Goal: Task Accomplishment & Management: Manage account settings

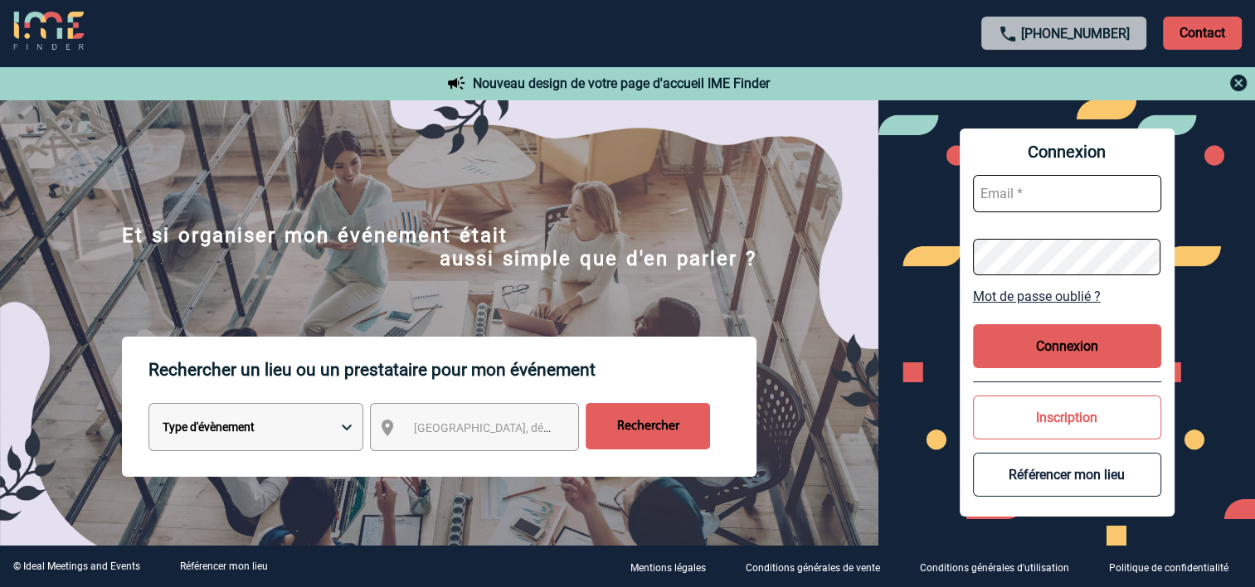
type input "cmercier@ime-groupe.com"
drag, startPoint x: 1076, startPoint y: 346, endPoint x: 1069, endPoint y: 355, distance: 11.3
click at [1076, 346] on button "Connexion" at bounding box center [1067, 346] width 188 height 44
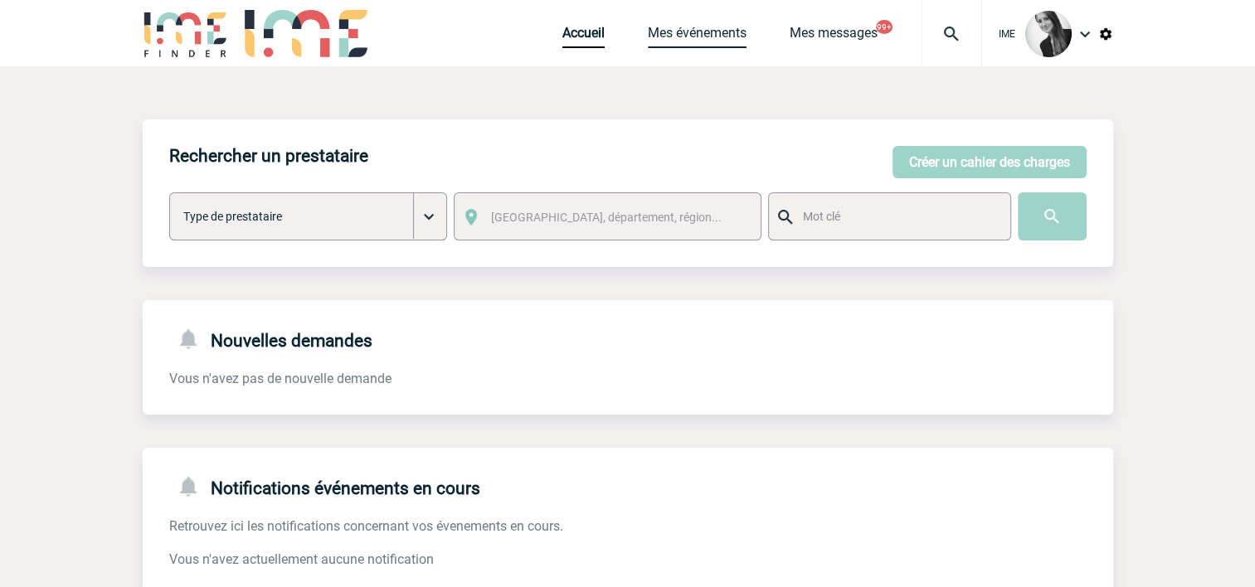
click at [730, 32] on link "Mes événements" at bounding box center [697, 36] width 99 height 23
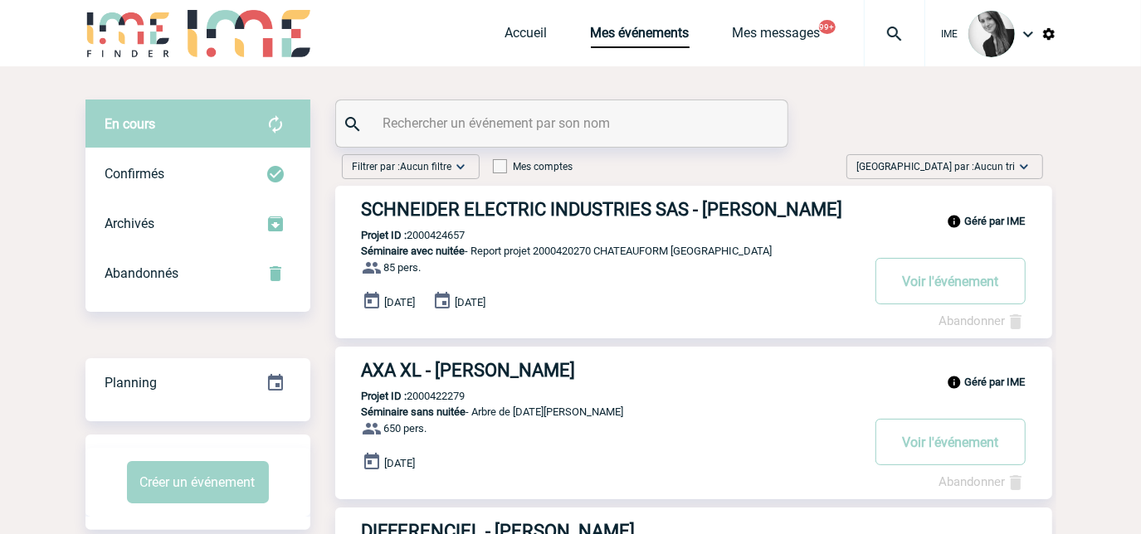
drag, startPoint x: 953, startPoint y: 173, endPoint x: 962, endPoint y: 190, distance: 19.7
click at [953, 173] on span "Trier par : Aucun tri" at bounding box center [936, 166] width 158 height 17
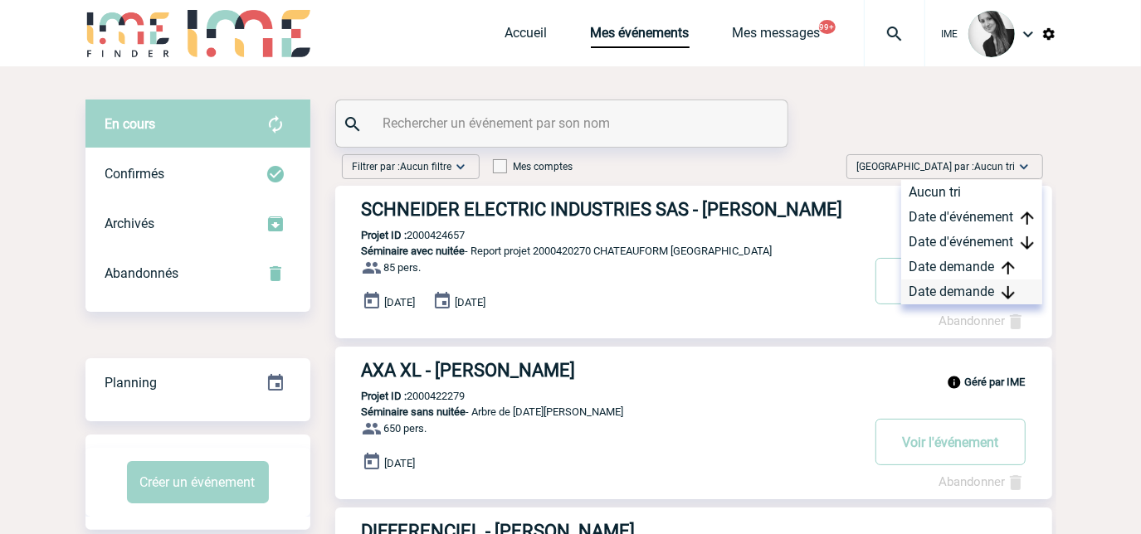
click at [954, 284] on div "Date demande" at bounding box center [971, 292] width 141 height 25
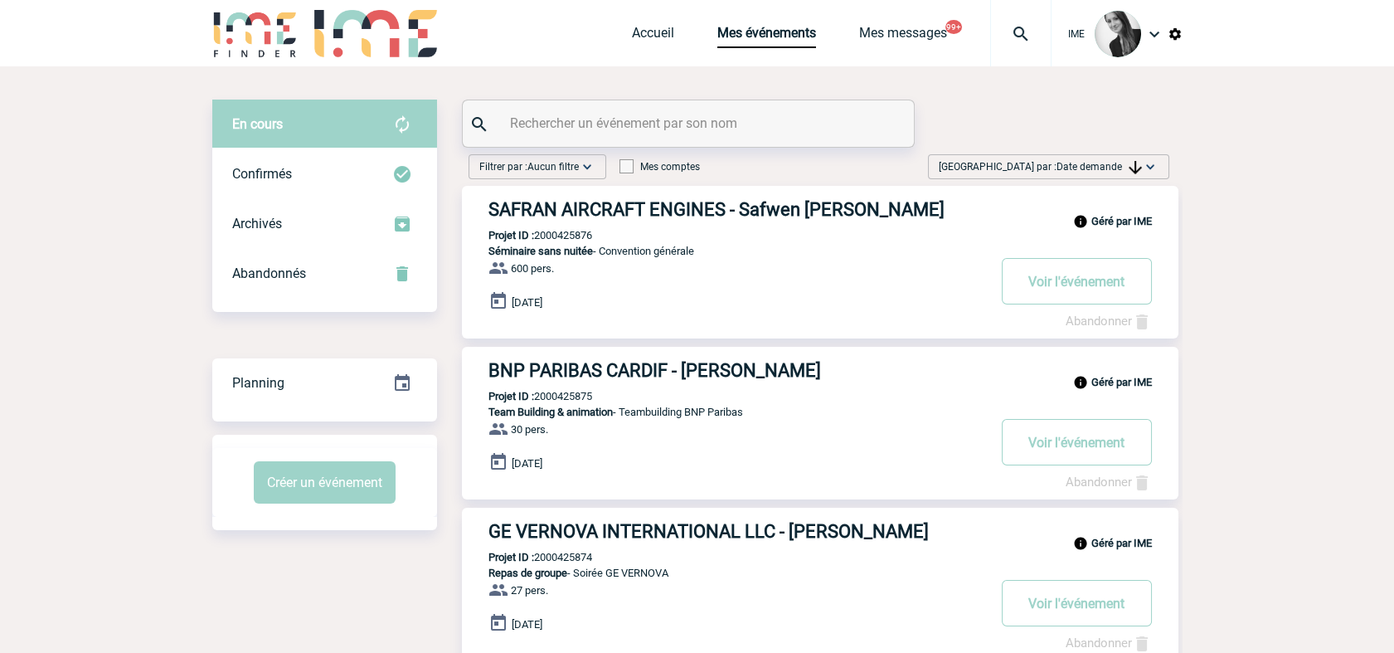
click at [1110, 159] on span "Trier par : Date demande" at bounding box center [1040, 166] width 203 height 17
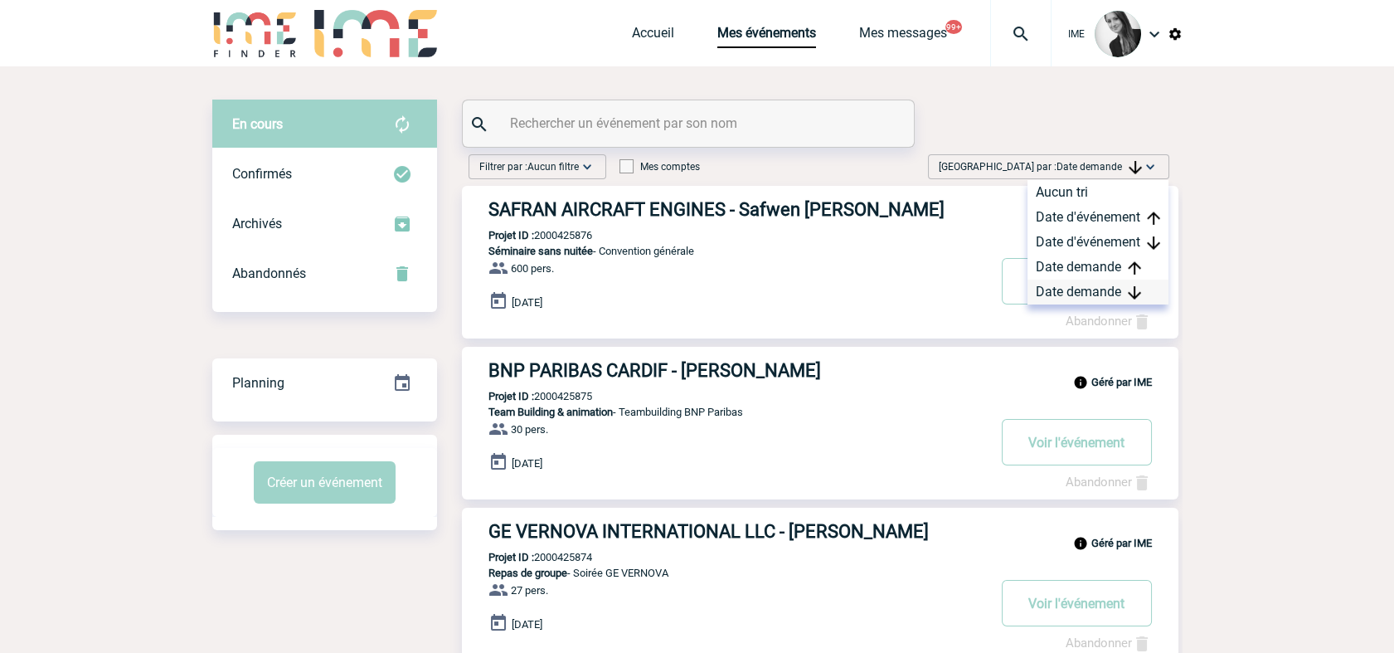
click at [1095, 299] on div "Date demande" at bounding box center [1098, 292] width 141 height 25
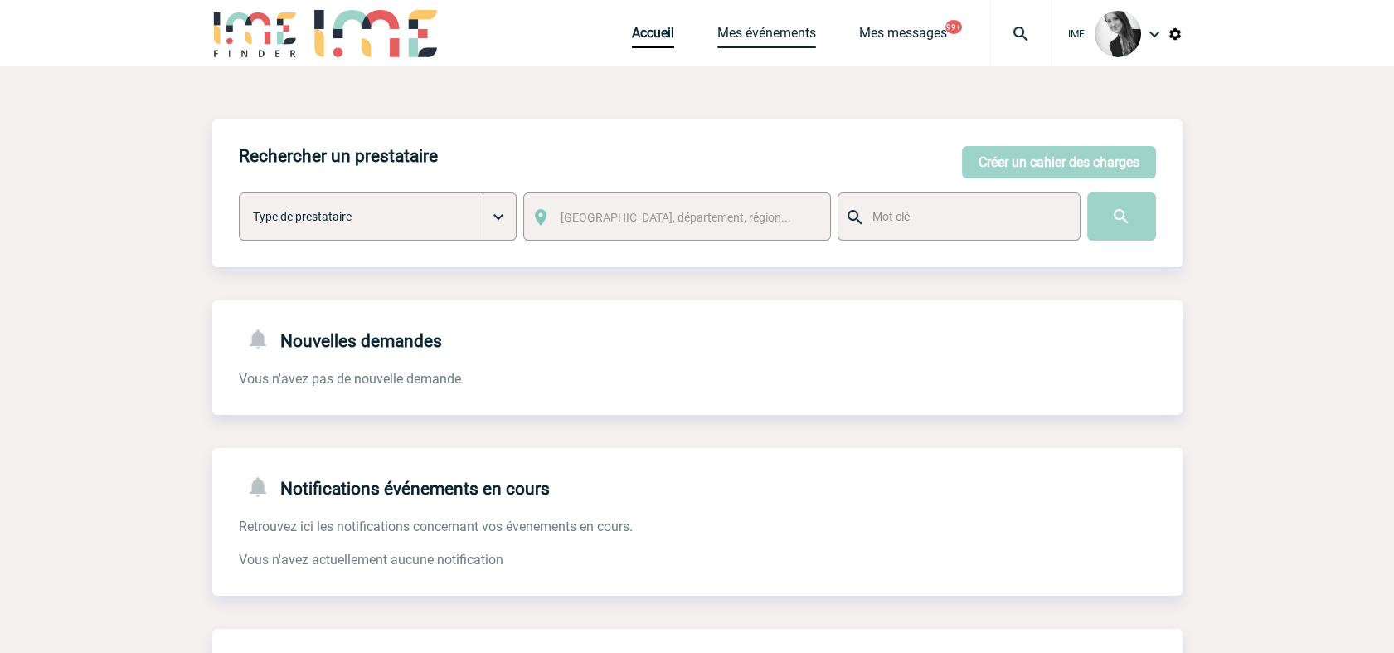
drag, startPoint x: 787, startPoint y: 36, endPoint x: 790, endPoint y: 56, distance: 20.1
click at [787, 35] on link "Mes événements" at bounding box center [766, 36] width 99 height 23
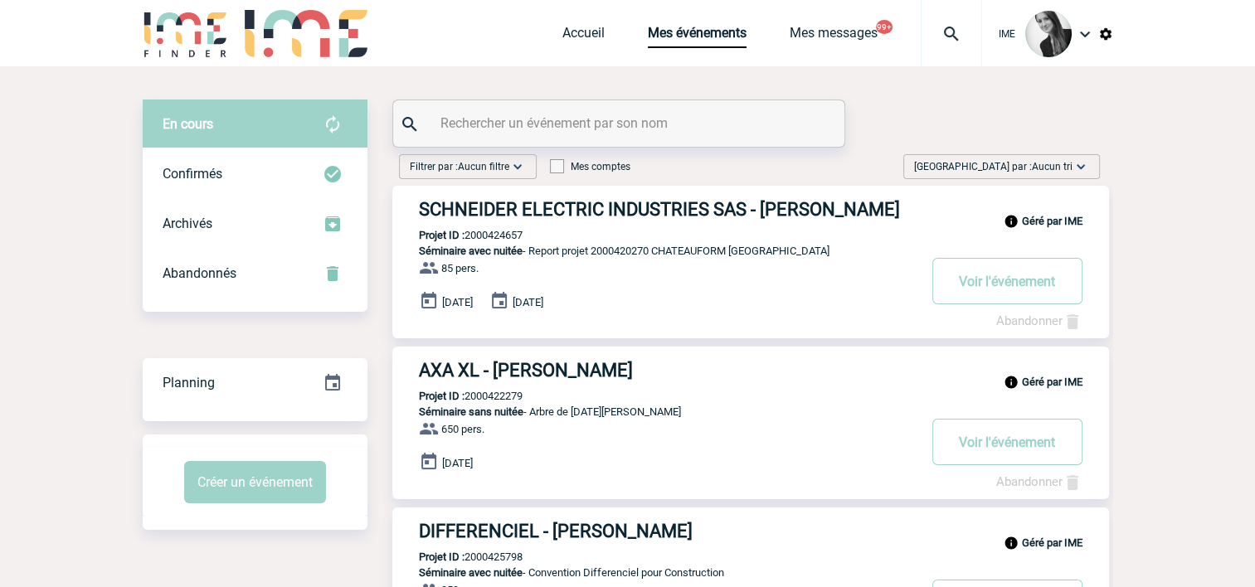
click at [1055, 163] on span "Aucun tri" at bounding box center [1052, 167] width 41 height 12
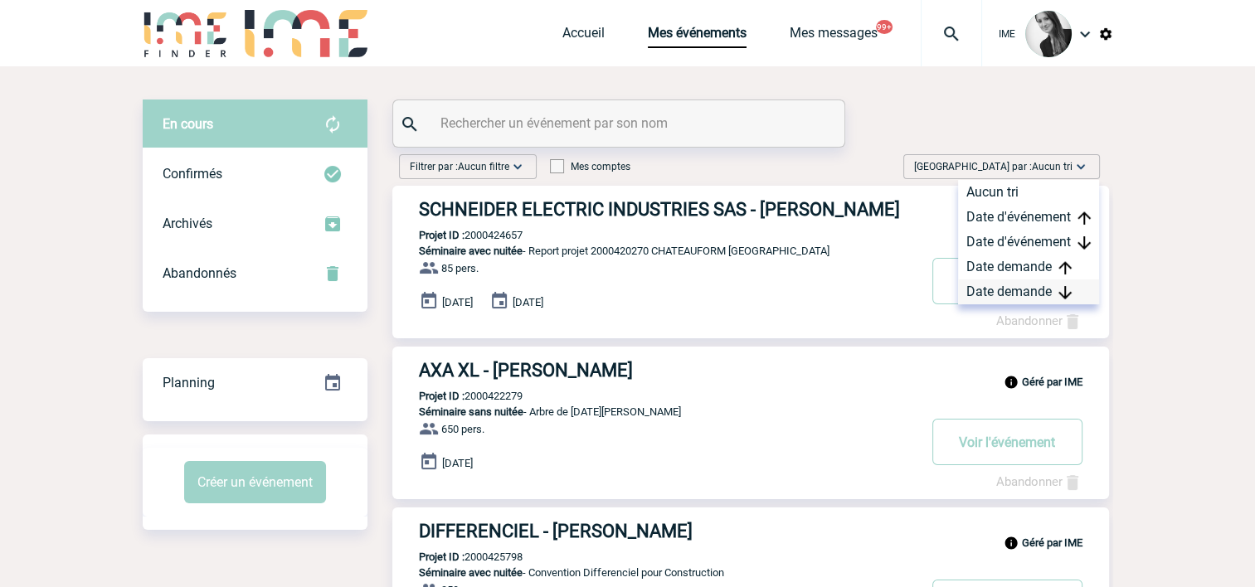
click at [1014, 296] on div "Date demande" at bounding box center [1028, 292] width 141 height 25
